Goal: Check status: Check status

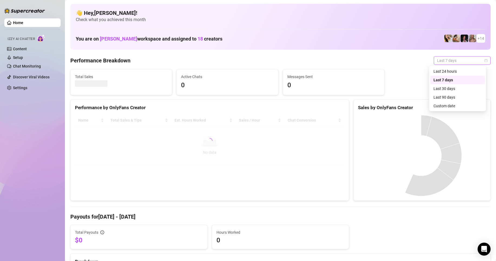
click at [445, 58] on span "Last 7 days" at bounding box center [462, 61] width 50 height 8
click at [446, 104] on div "Custom date" at bounding box center [457, 106] width 48 height 6
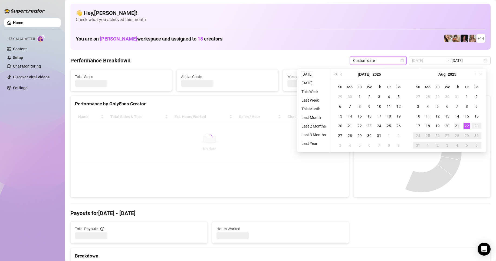
type input "[DATE]"
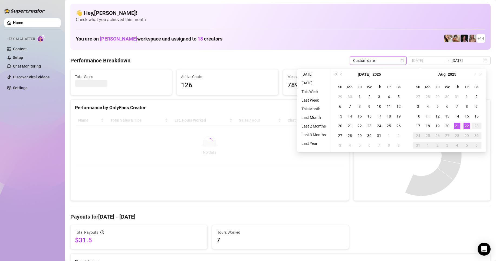
click at [457, 124] on div "21" at bounding box center [456, 126] width 6 height 6
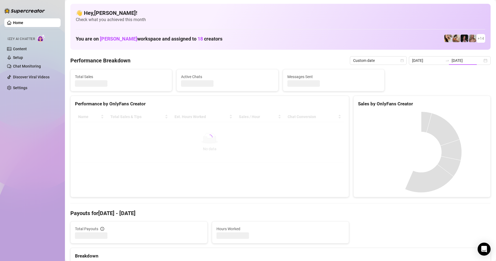
type input "[DATE]"
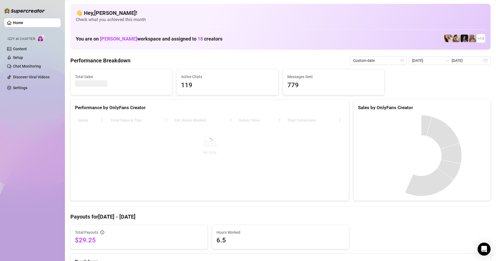
click at [275, 85] on div "Total Sales Active Chats 119 Messages Sent 779" at bounding box center [280, 82] width 424 height 26
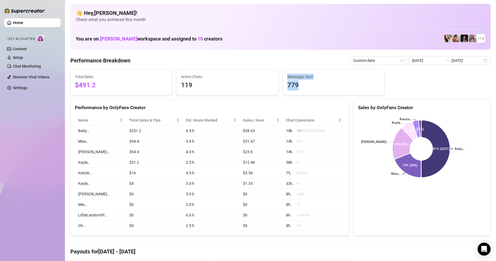
click at [317, 86] on span "779" at bounding box center [333, 85] width 92 height 10
click at [74, 89] on div "Total Sales $491.2" at bounding box center [121, 81] width 101 height 25
click at [346, 185] on div "Performance by OnlyFans Creator Name Total Sales & Tips Est. Hours Worked Sales…" at bounding box center [209, 167] width 278 height 137
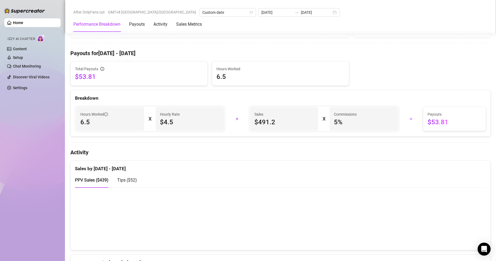
scroll to position [216, 0]
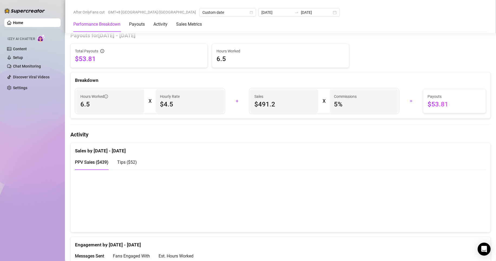
click at [122, 165] on span "Tips ( $52 )" at bounding box center [127, 162] width 20 height 5
click at [91, 164] on span "PPV Sales ( $439 )" at bounding box center [92, 162] width 34 height 5
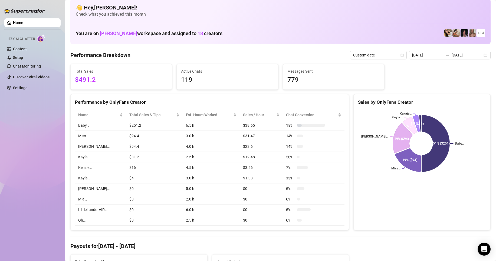
scroll to position [0, 0]
